Goal: Information Seeking & Learning: Check status

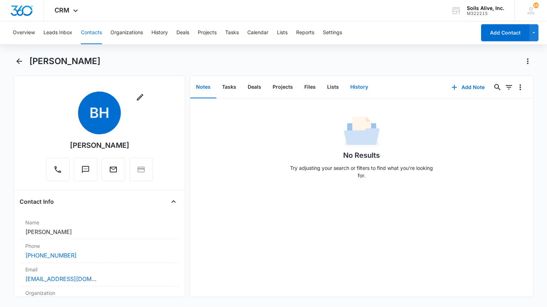
click at [359, 86] on button "History" at bounding box center [358, 87] width 29 height 22
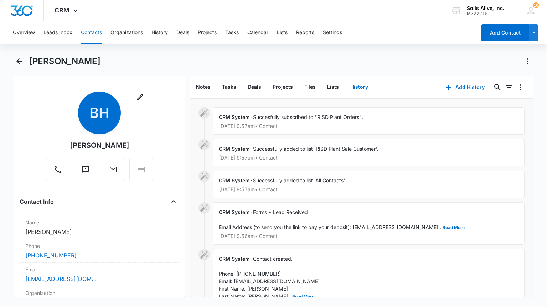
click at [292, 235] on p "[DATE] 9:56am • Contact" at bounding box center [368, 236] width 299 height 5
click at [442, 228] on button "Read More" at bounding box center [453, 227] width 22 height 4
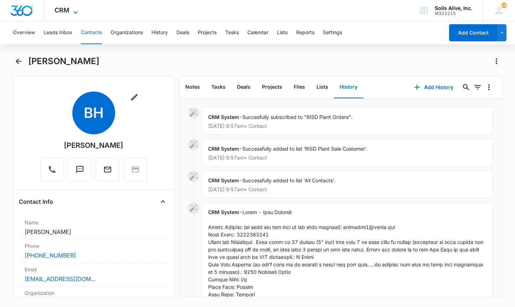
click at [76, 9] on icon at bounding box center [75, 12] width 9 height 9
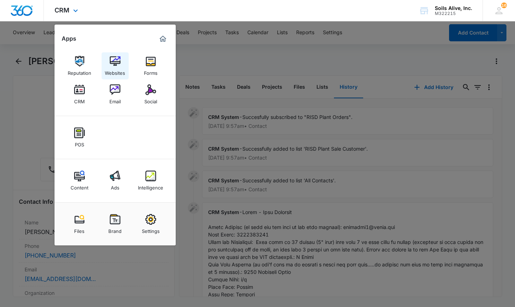
click at [116, 62] on img at bounding box center [115, 61] width 11 height 11
